Goal: Task Accomplishment & Management: Use online tool/utility

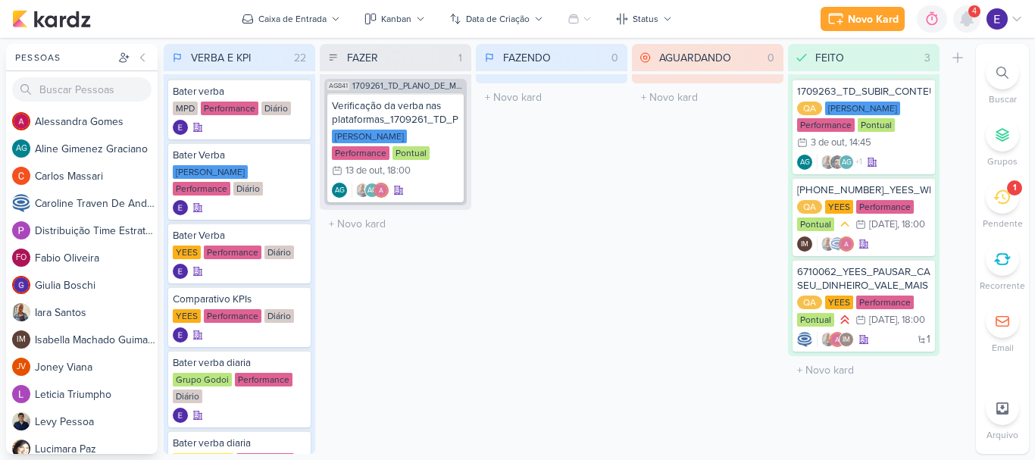
click at [962, 23] on icon at bounding box center [967, 19] width 12 height 14
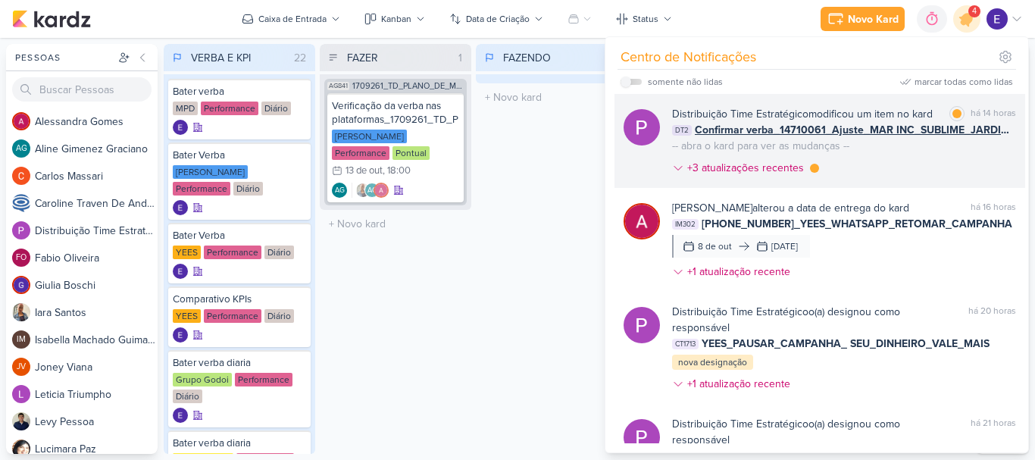
click at [968, 148] on div "Distribuição Time Estratégico modificou um item no kard marcar como lida há 14 …" at bounding box center [844, 144] width 344 height 76
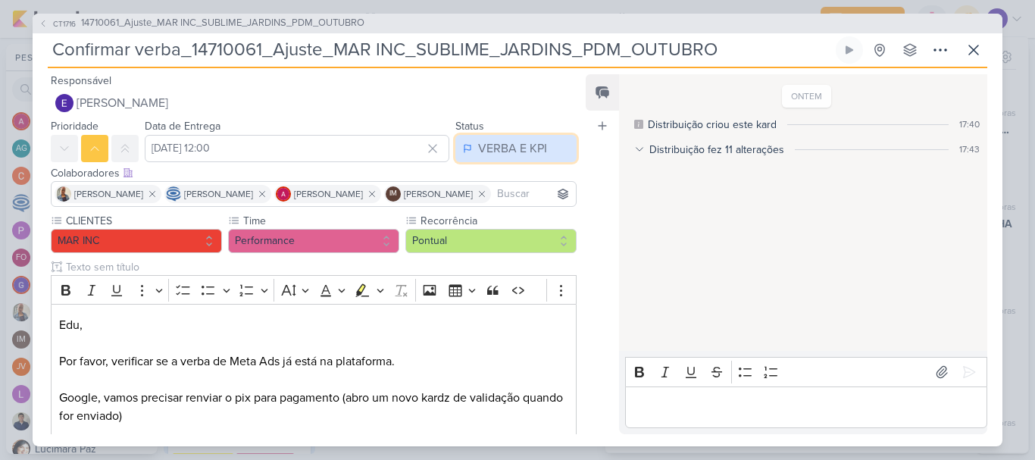
click at [505, 145] on div "VERBA E KPI" at bounding box center [512, 148] width 69 height 18
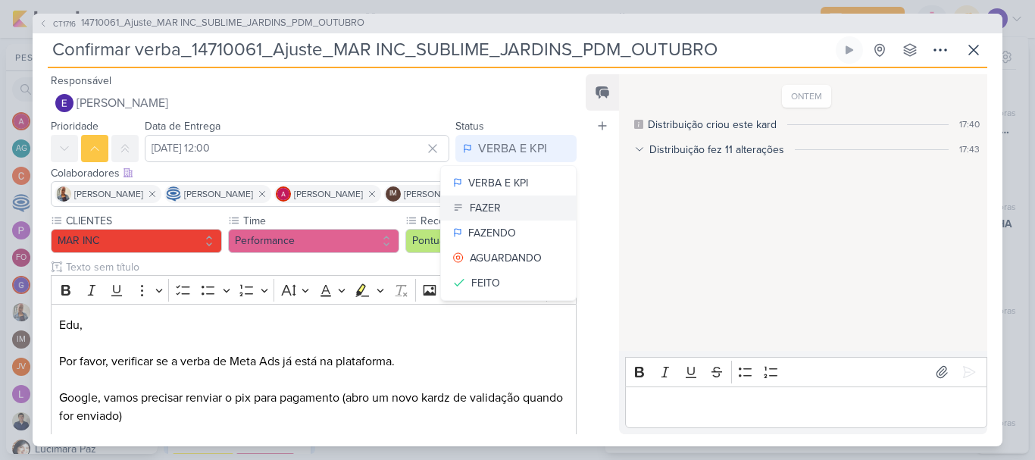
click at [508, 210] on button "FAZER" at bounding box center [508, 207] width 135 height 25
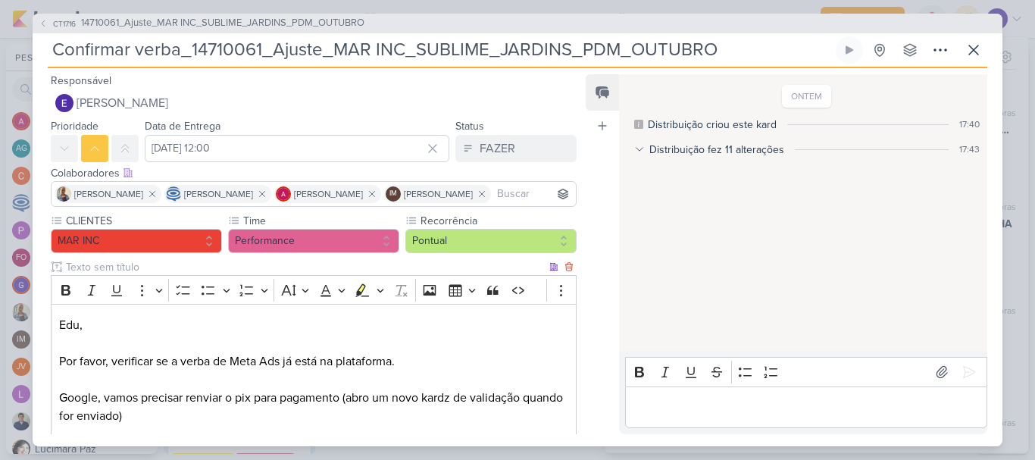
scroll to position [162, 0]
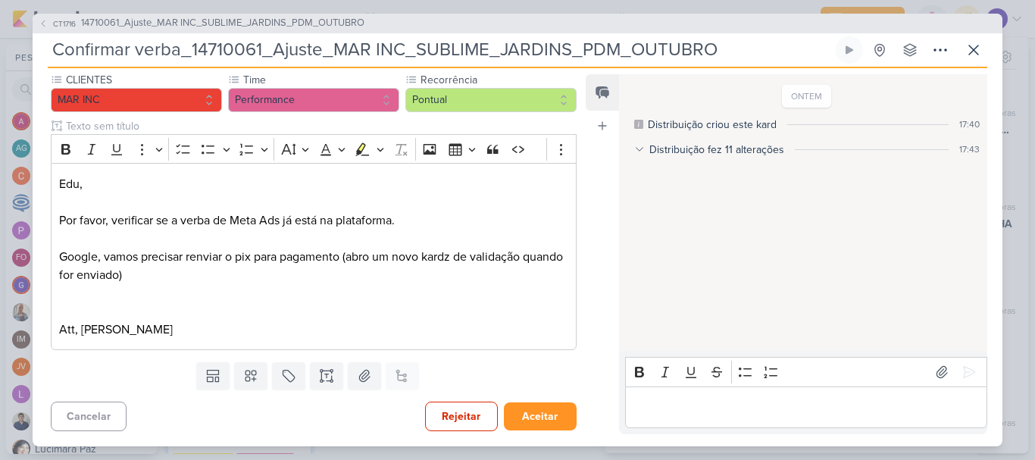
drag, startPoint x: 512, startPoint y: 402, endPoint x: 514, endPoint y: 415, distance: 13.7
click at [514, 415] on div "Rejeitar Aceitar" at bounding box center [501, 417] width 152 height 30
click at [514, 415] on button "Aceitar" at bounding box center [540, 416] width 73 height 28
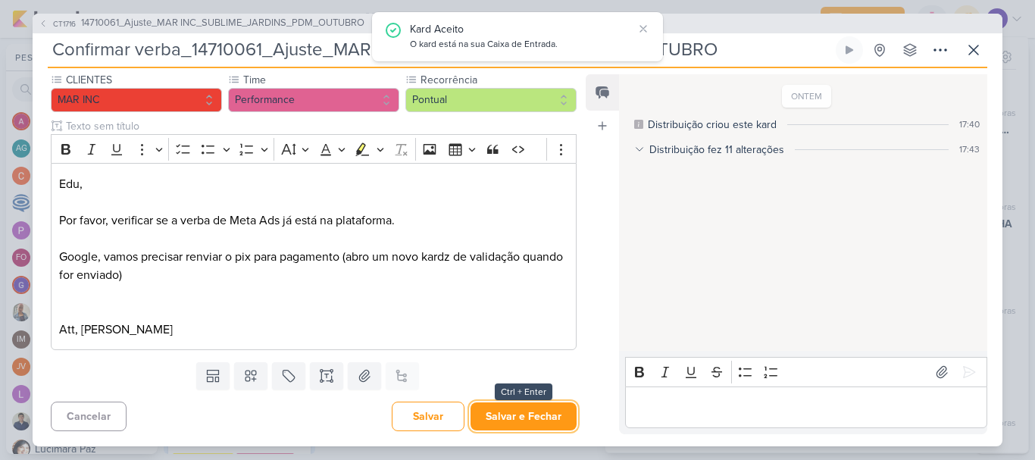
click at [514, 415] on button "Salvar e Fechar" at bounding box center [523, 416] width 106 height 28
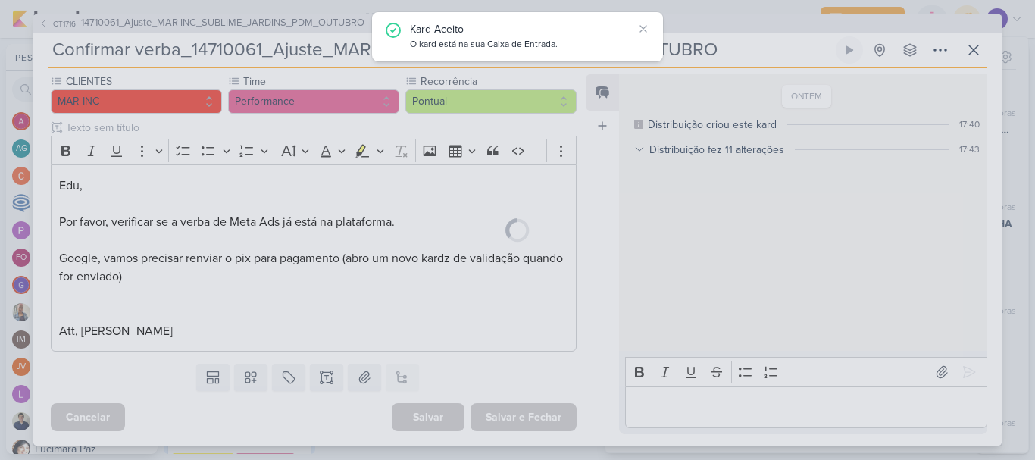
scroll to position [161, 0]
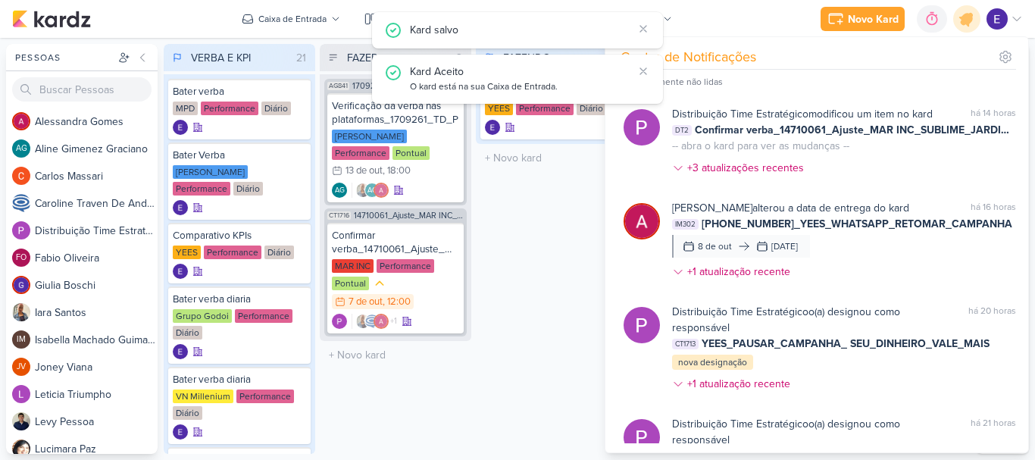
click at [571, 246] on div "FAZENDO 1 Mover Para Esquerda Mover Para Direita [GEOGRAPHIC_DATA] Bater Verba …" at bounding box center [552, 249] width 152 height 410
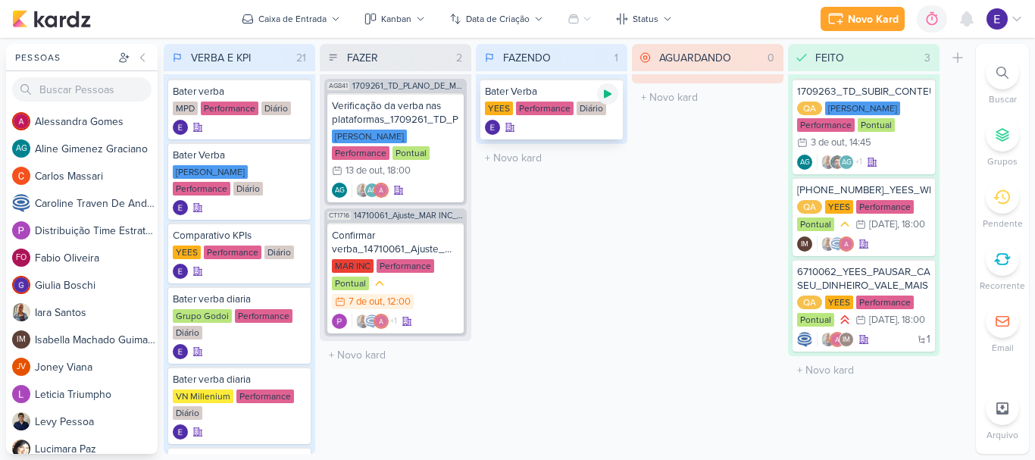
click at [603, 102] on div at bounding box center [607, 93] width 21 height 21
